Goal: Transaction & Acquisition: Book appointment/travel/reservation

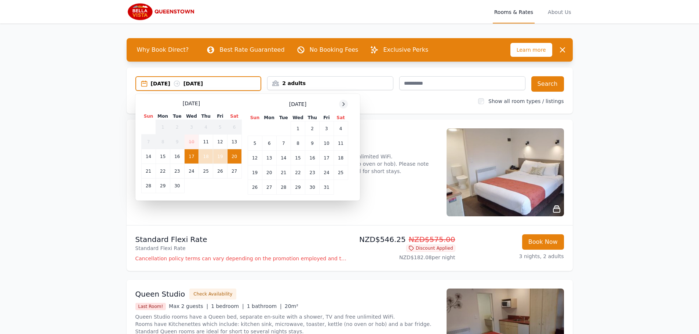
click at [344, 104] on icon at bounding box center [344, 103] width 2 height 3
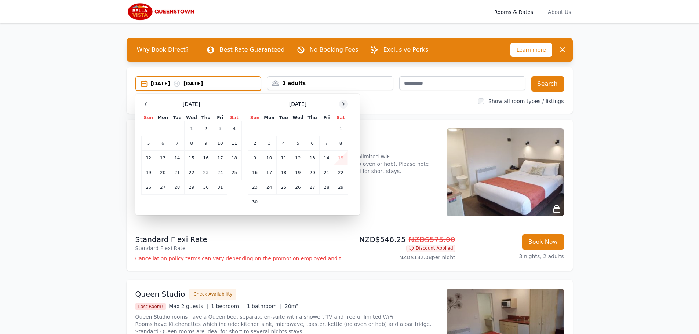
click at [344, 104] on icon at bounding box center [344, 103] width 2 height 3
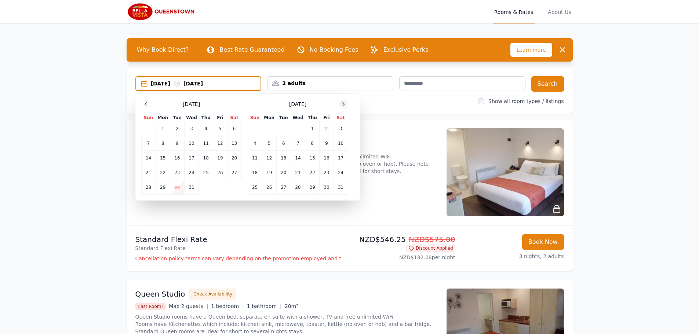
click at [345, 104] on icon at bounding box center [343, 104] width 6 height 6
click at [344, 102] on icon at bounding box center [343, 104] width 6 height 6
click at [223, 172] on td "27" at bounding box center [220, 172] width 14 height 15
click at [253, 129] on td "1" at bounding box center [255, 128] width 14 height 15
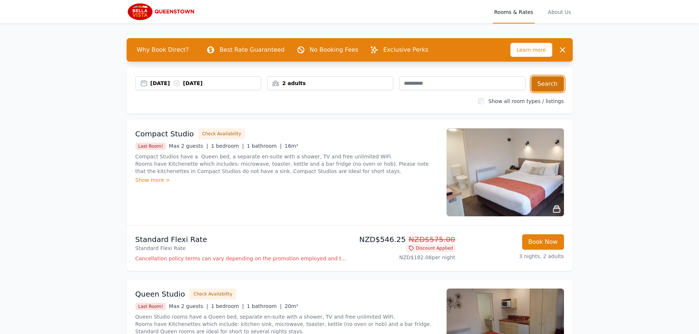
click at [547, 85] on button "Search" at bounding box center [547, 83] width 33 height 15
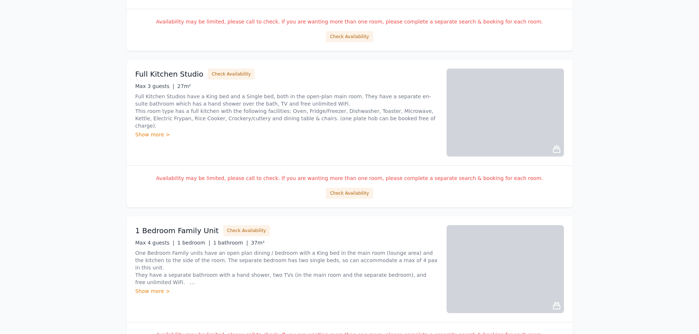
scroll to position [917, 0]
